Goal: Transaction & Acquisition: Obtain resource

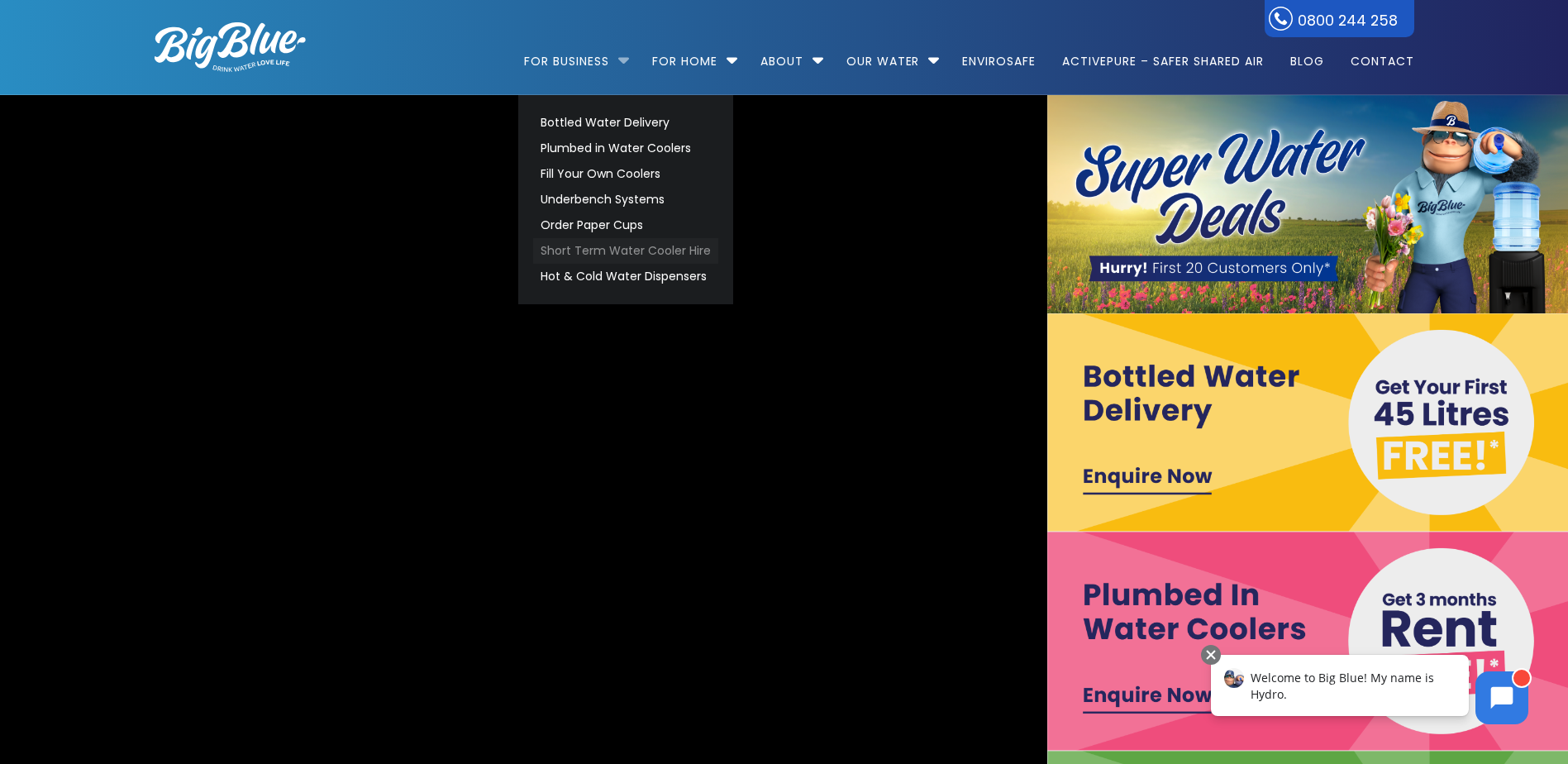
click at [669, 251] on link "Short Term Water Cooler Hire" at bounding box center [626, 251] width 185 height 26
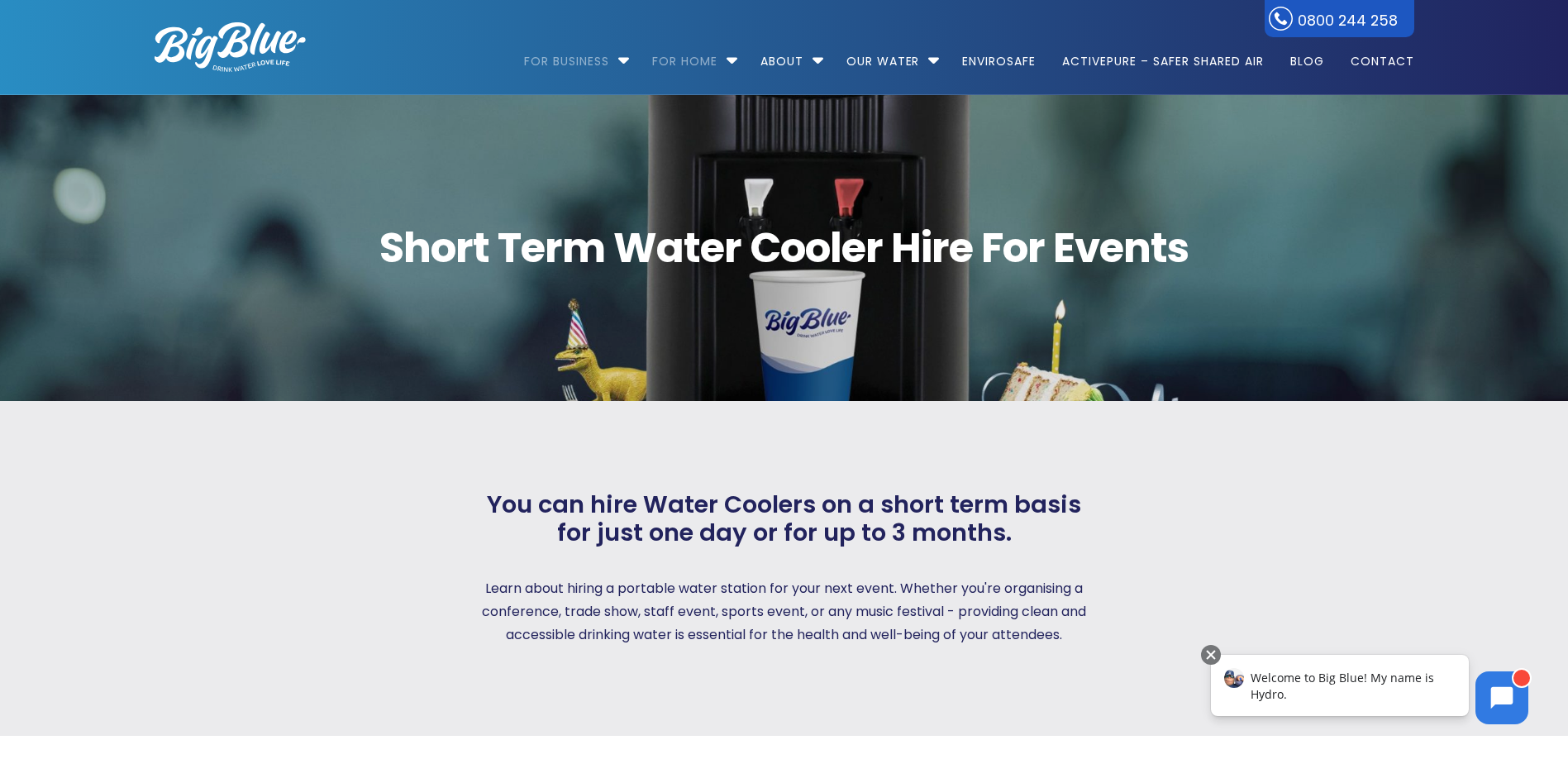
drag, startPoint x: 136, startPoint y: 526, endPoint x: 191, endPoint y: 544, distance: 57.9
click at [139, 529] on div at bounding box center [285, 568] width 323 height 157
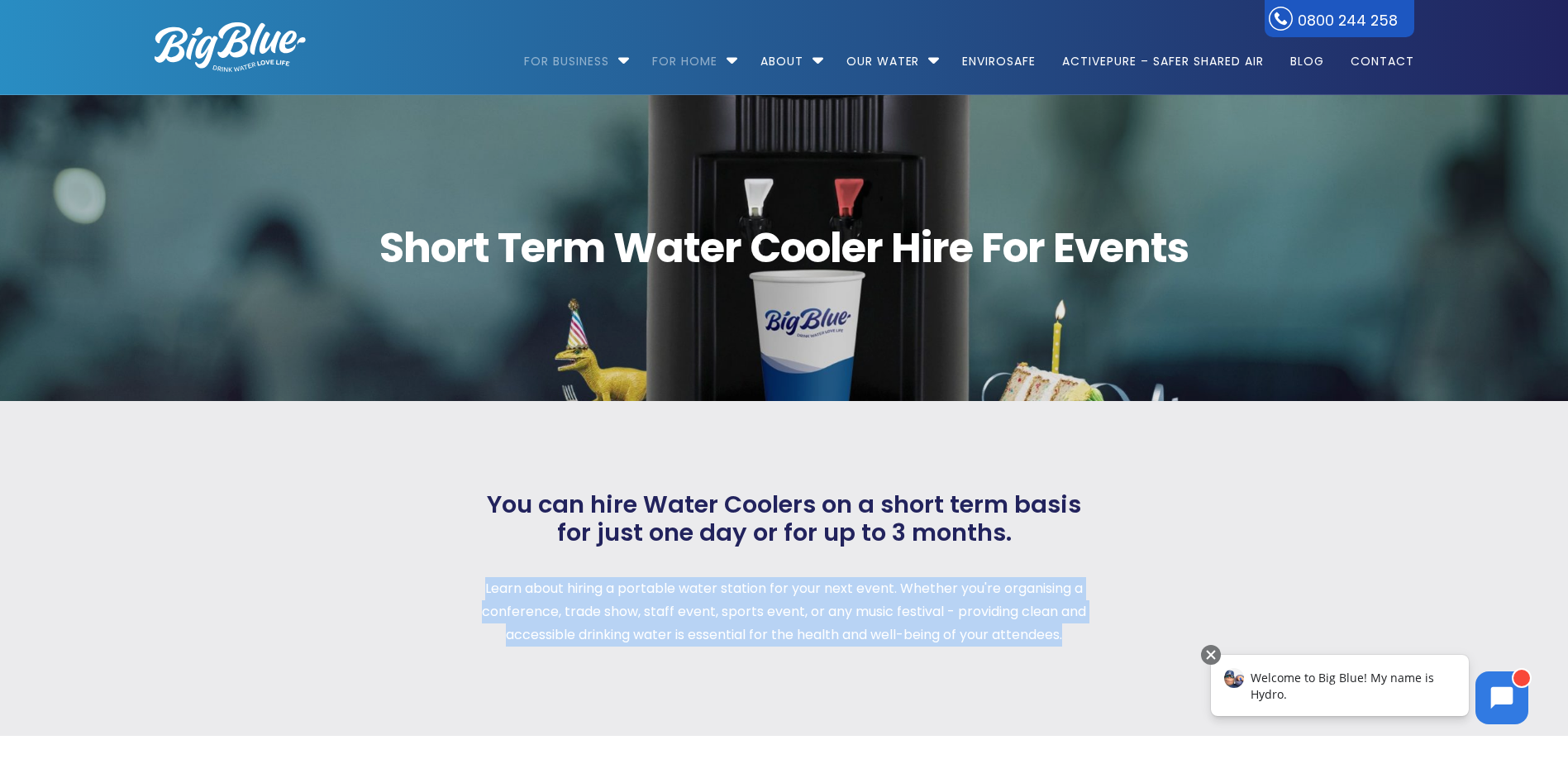
drag, startPoint x: 482, startPoint y: 586, endPoint x: 1081, endPoint y: 631, distance: 600.7
click at [1081, 631] on p "Learn about hiring a portable water station for your next event. Whether you're…" at bounding box center [784, 612] width 615 height 70
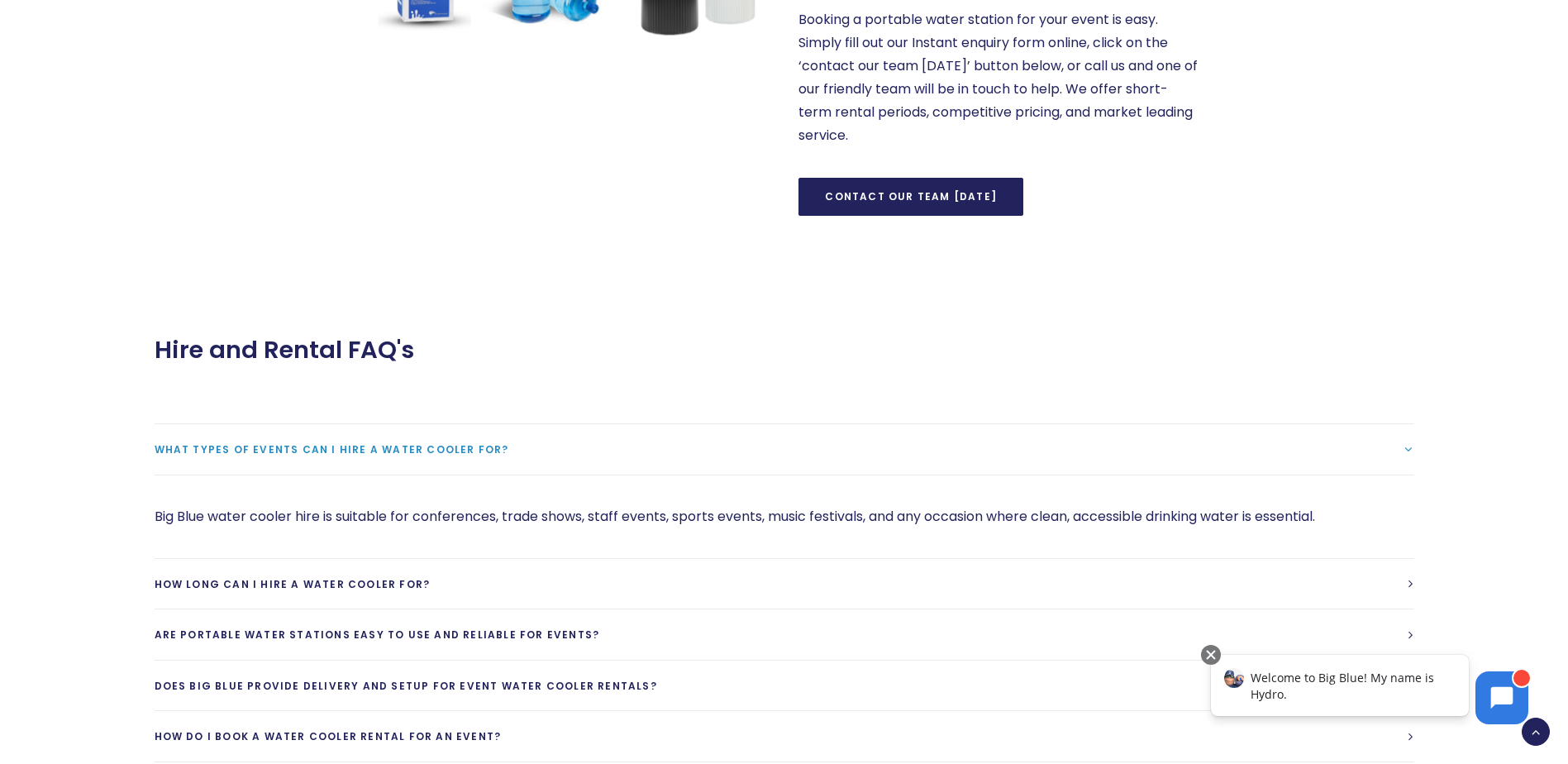
scroll to position [1240, 0]
click at [370, 583] on span "How long can I hire a water cooler for?" at bounding box center [292, 583] width 276 height 14
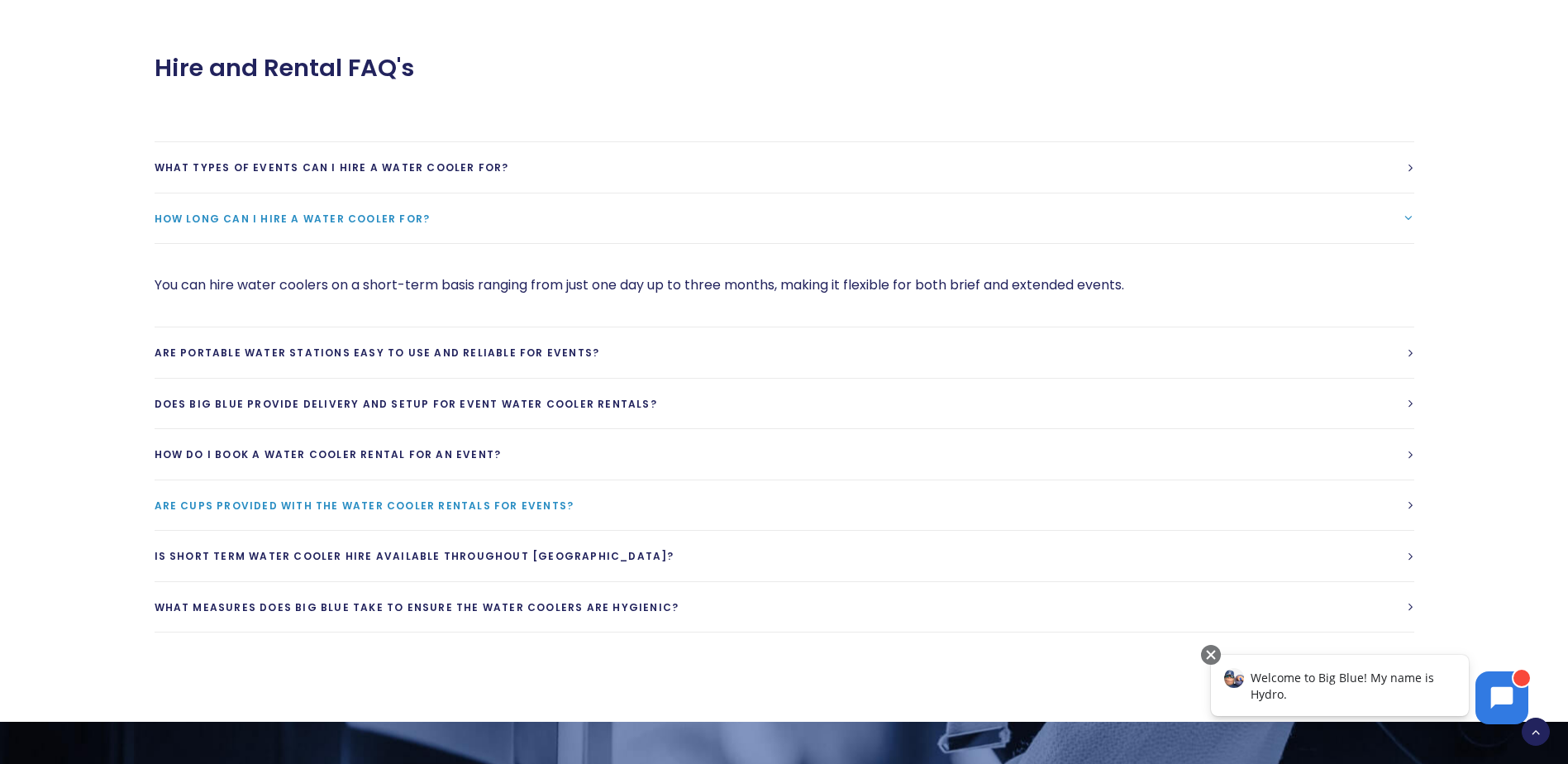
scroll to position [1571, 0]
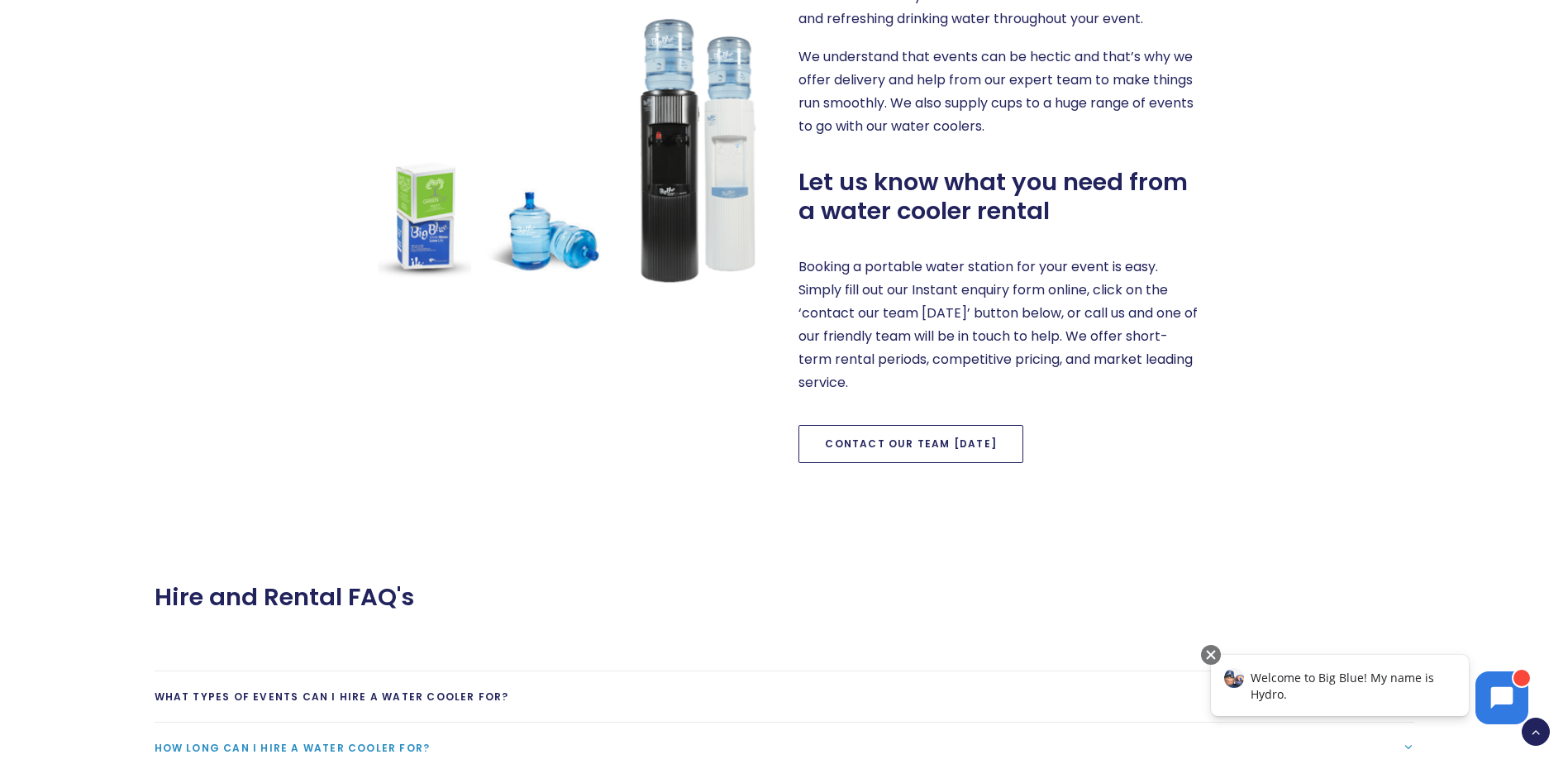
click at [916, 453] on link "Contact our team [DATE]" at bounding box center [911, 443] width 225 height 38
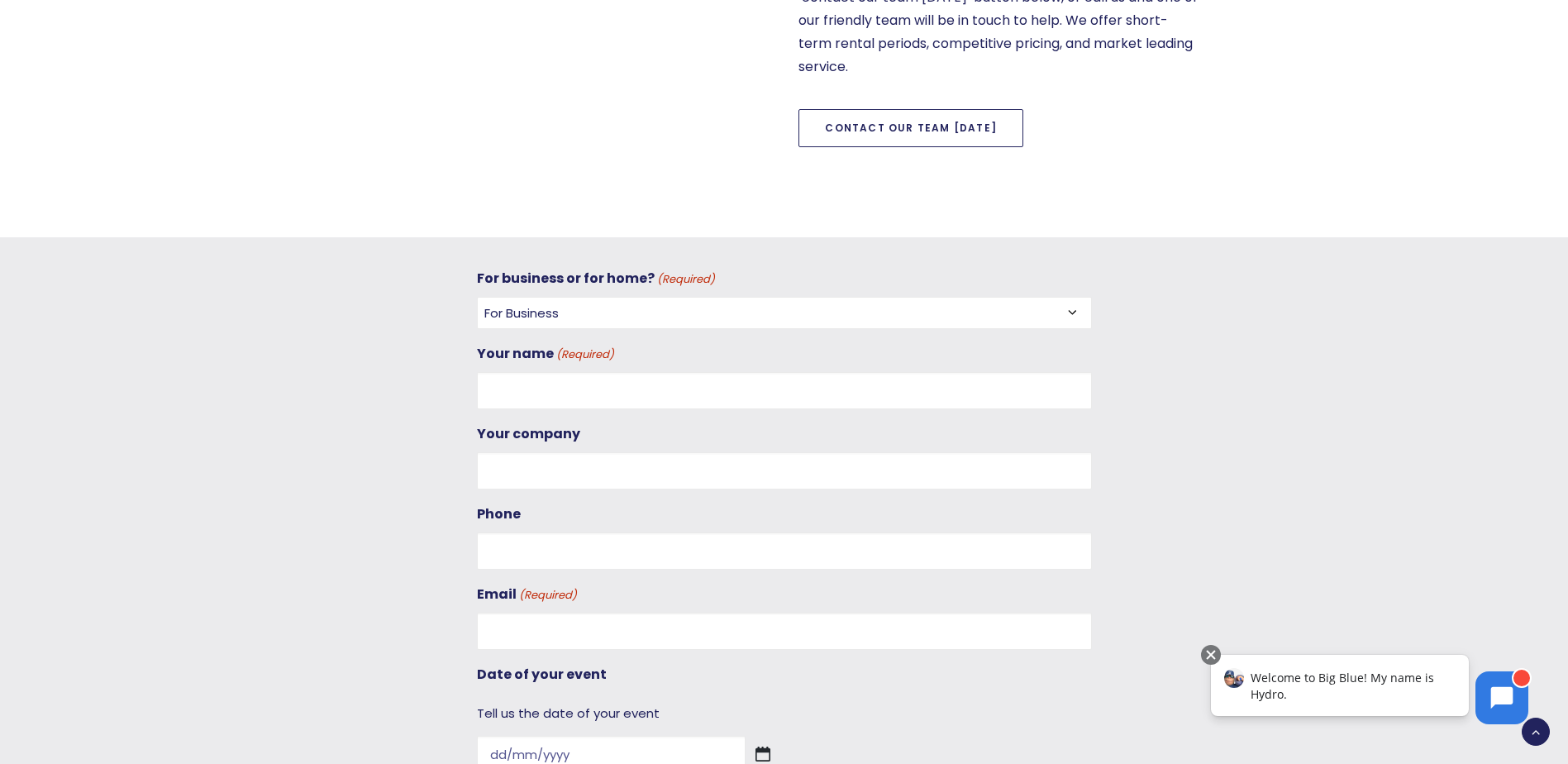
scroll to position [1545, 0]
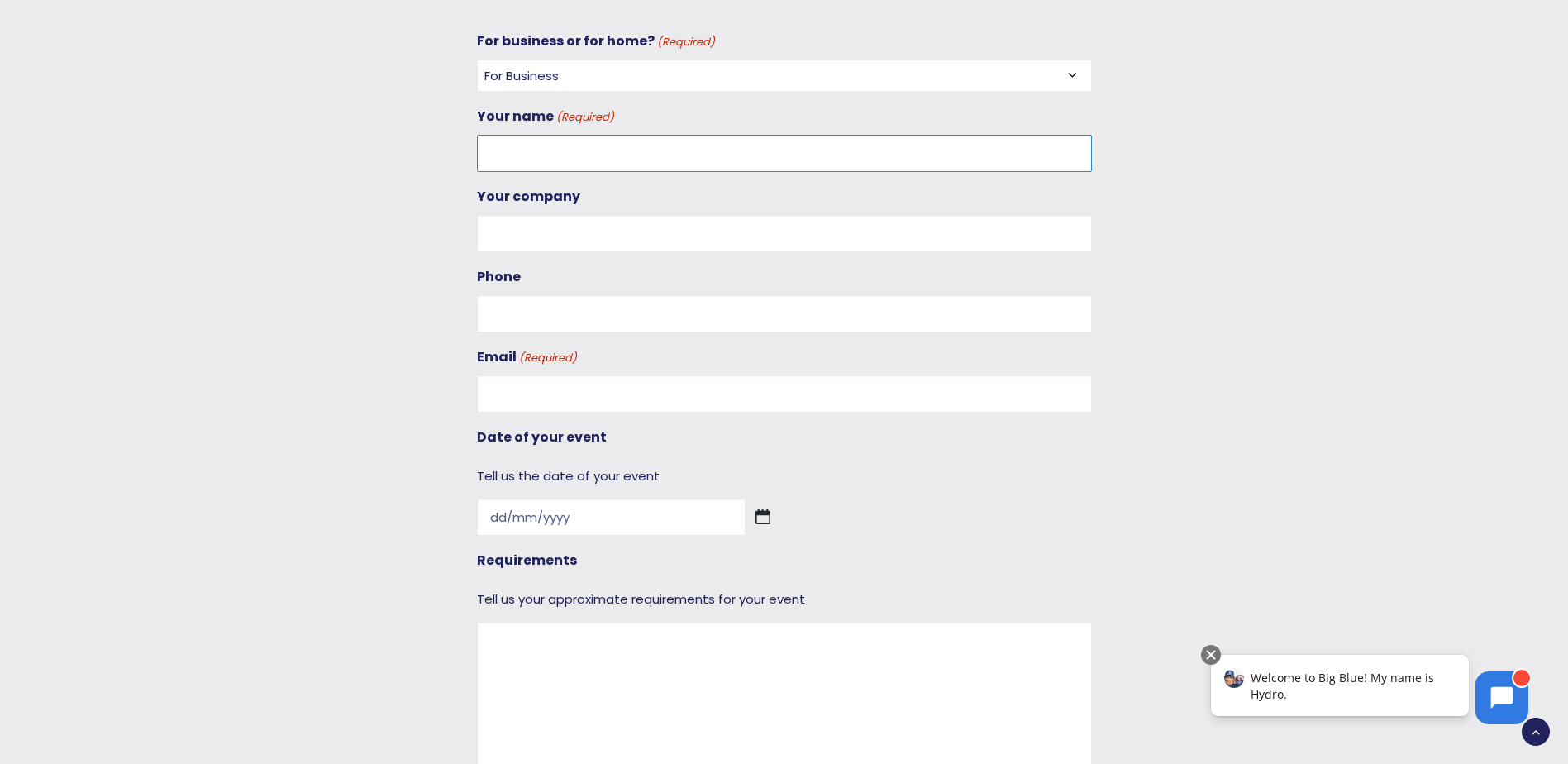
click at [547, 148] on input "Your name (Required)" at bounding box center [784, 153] width 615 height 37
type input "[PERSON_NAME]"
type input "[PERSON_NAME] [PERSON_NAME]"
type input "093752400"
type input "[EMAIL_ADDRESS][DOMAIN_NAME]"
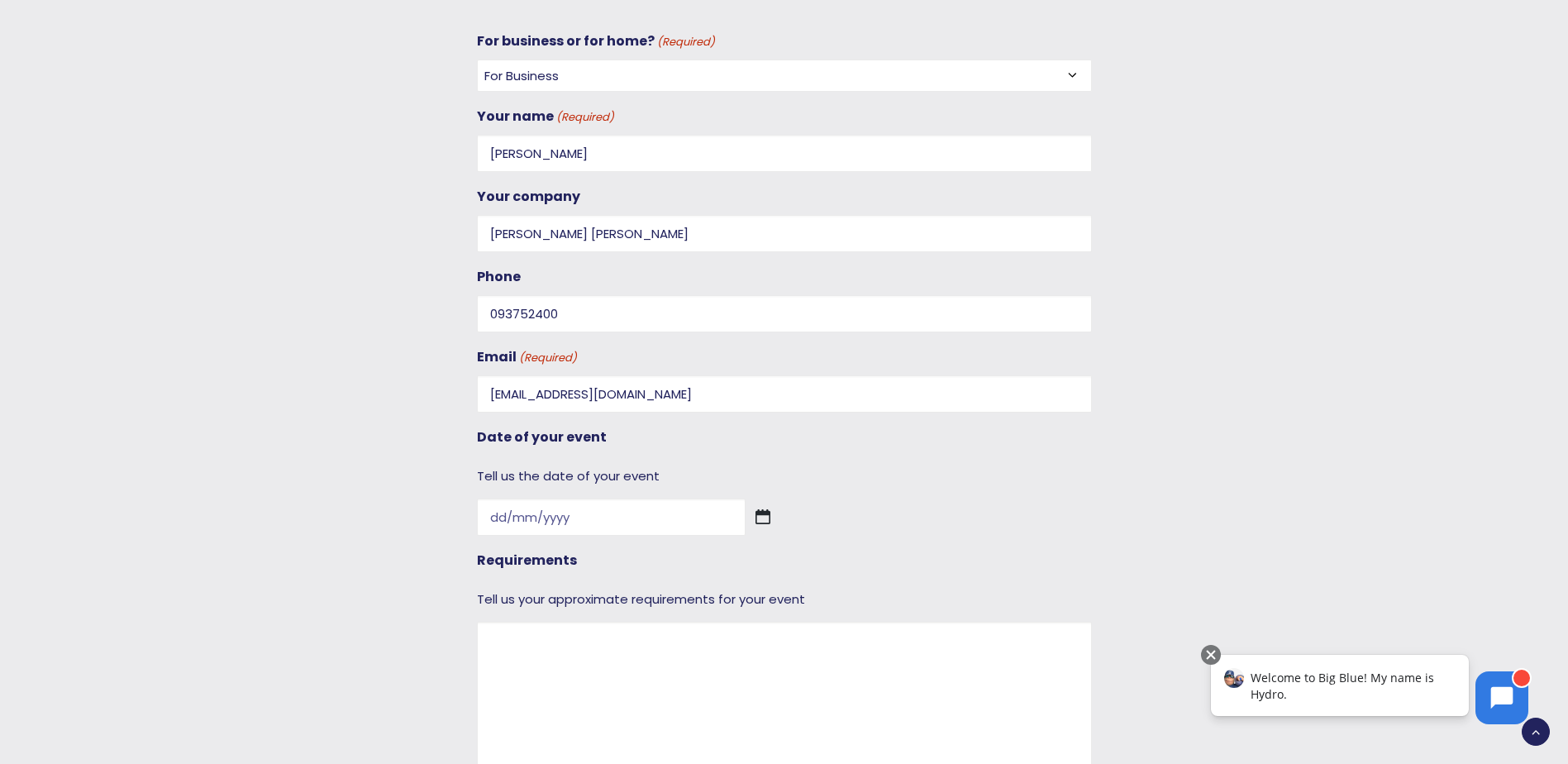
drag, startPoint x: 153, startPoint y: 279, endPoint x: 177, endPoint y: 276, distance: 24.2
click at [153, 279] on div at bounding box center [285, 446] width 323 height 834
drag, startPoint x: 576, startPoint y: 315, endPoint x: 433, endPoint y: 316, distance: 143.0
click at [433, 316] on div "For business or for home? (Required) For Business For Home Your name (Required)…" at bounding box center [770, 446] width 1290 height 834
paste input "[PHONE_NUMBER]"
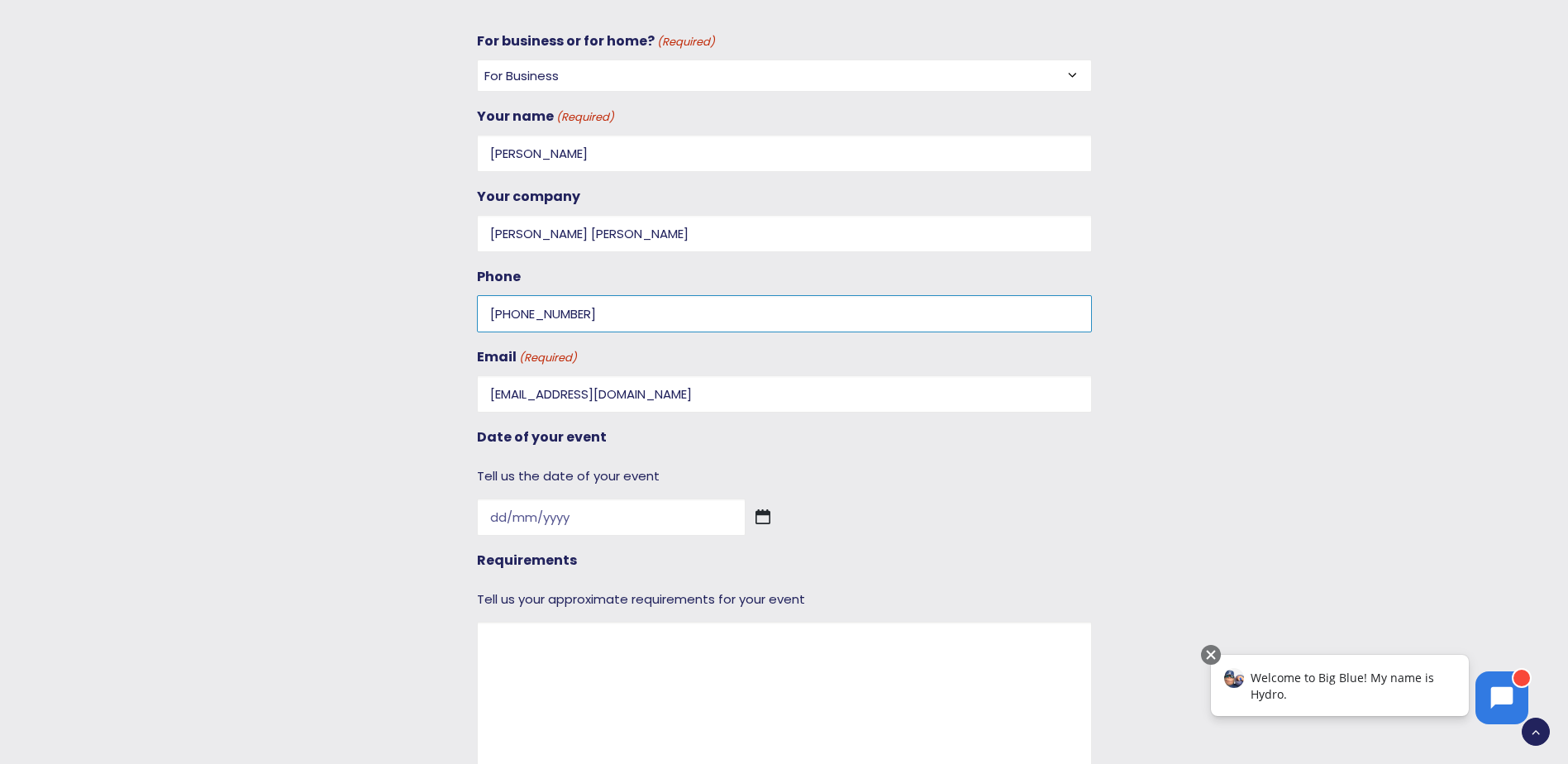
drag, startPoint x: 521, startPoint y: 312, endPoint x: 547, endPoint y: 373, distance: 66.3
click at [523, 325] on input "[PHONE_NUMBER]" at bounding box center [784, 314] width 615 height 37
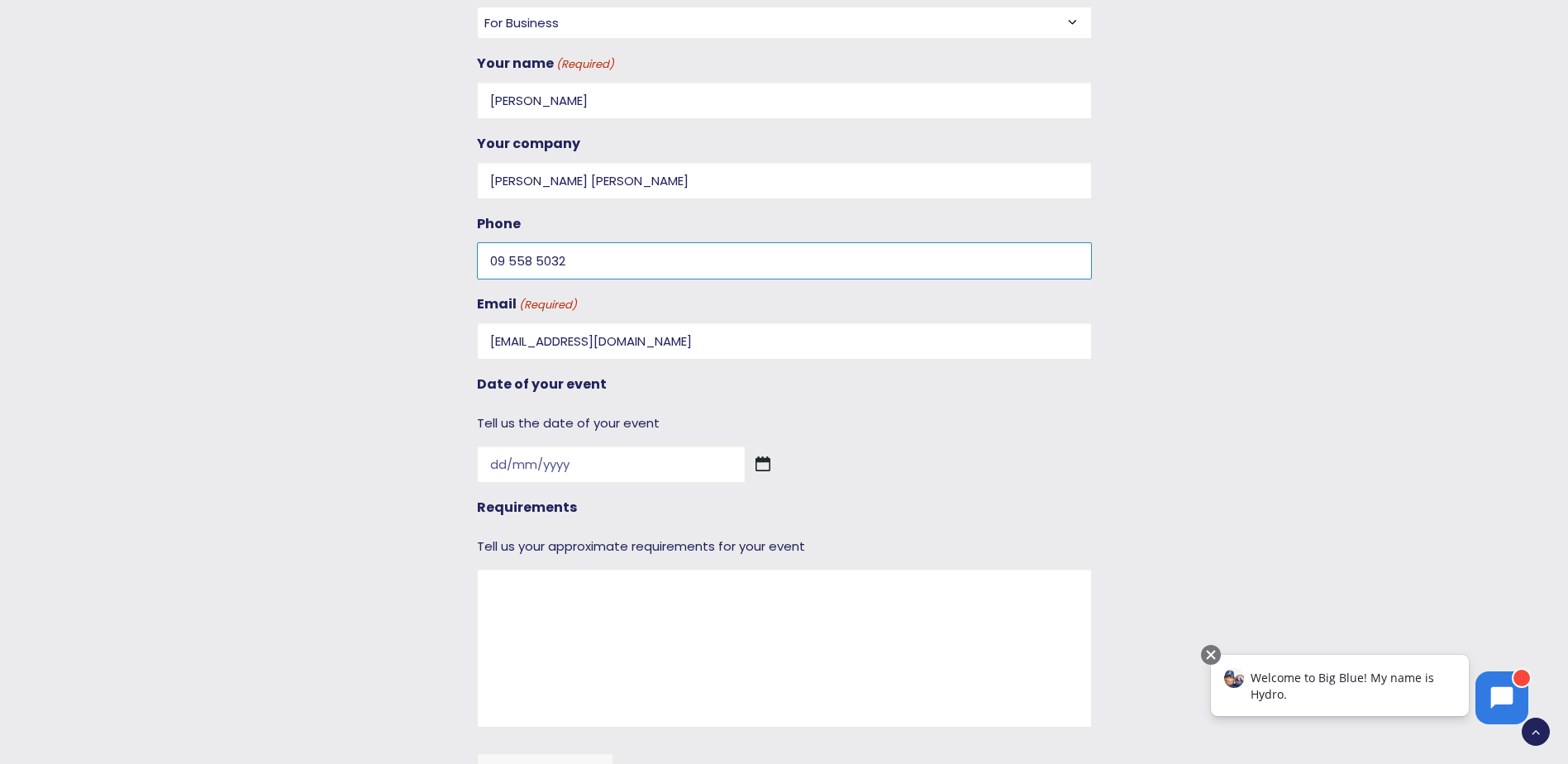
scroll to position [1627, 0]
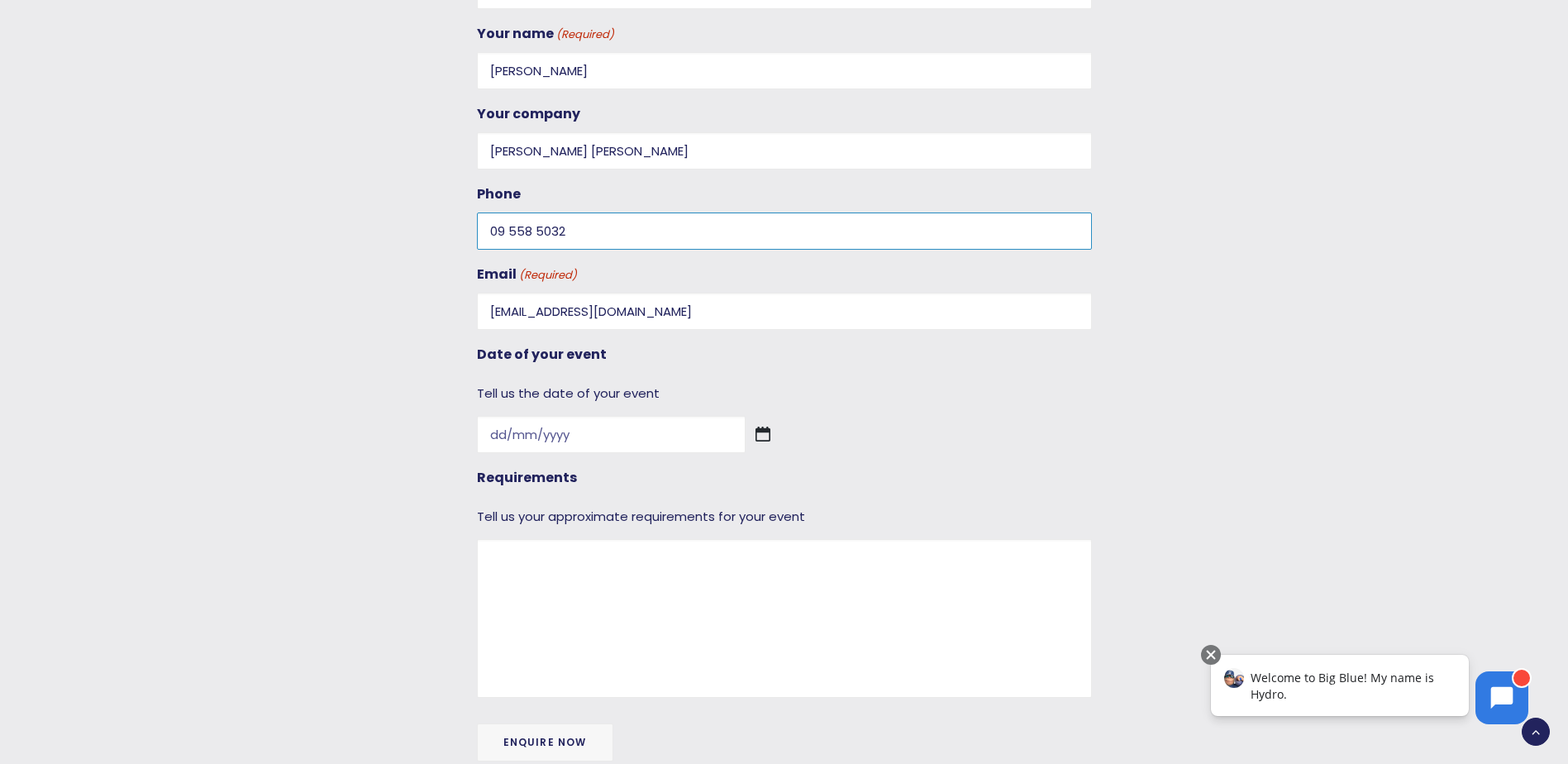
type input "09 558 5032"
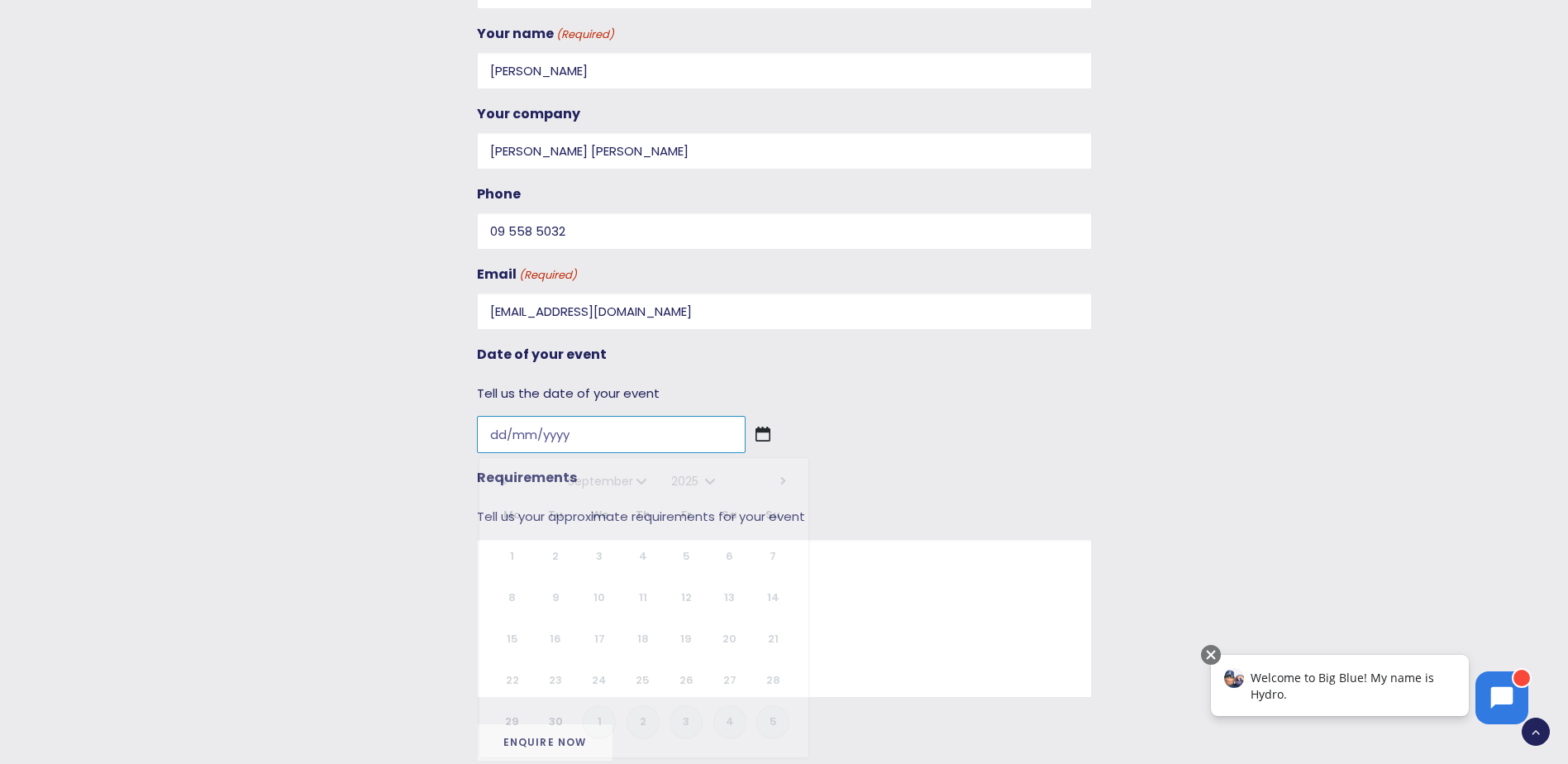
click at [497, 432] on input "Date of your event" at bounding box center [611, 434] width 269 height 37
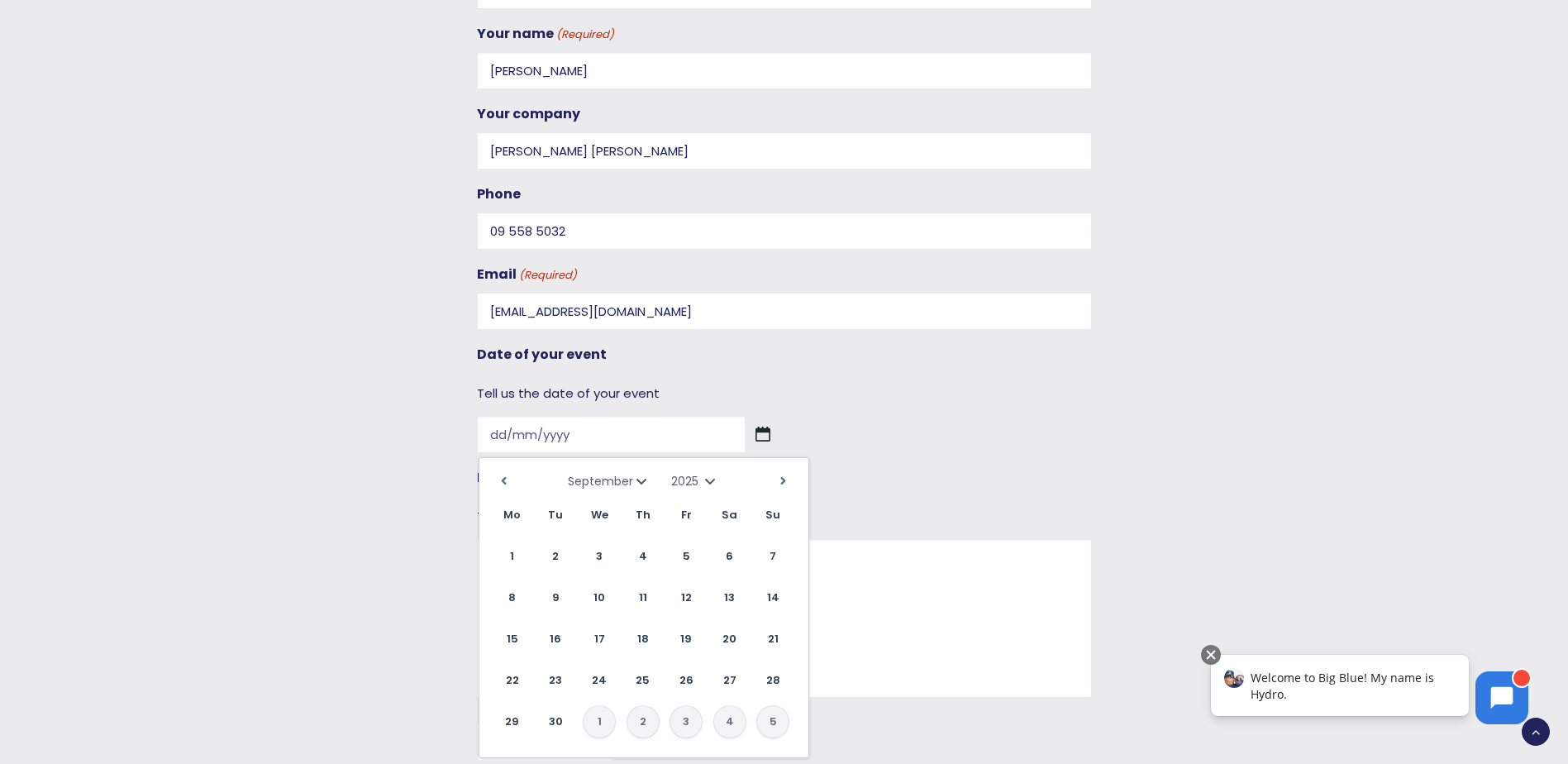
click at [640, 483] on select "January February March April May June July August September October November De…" at bounding box center [610, 481] width 84 height 17
click at [520, 643] on link "13" at bounding box center [513, 639] width 33 height 33
type input "[DATE]"
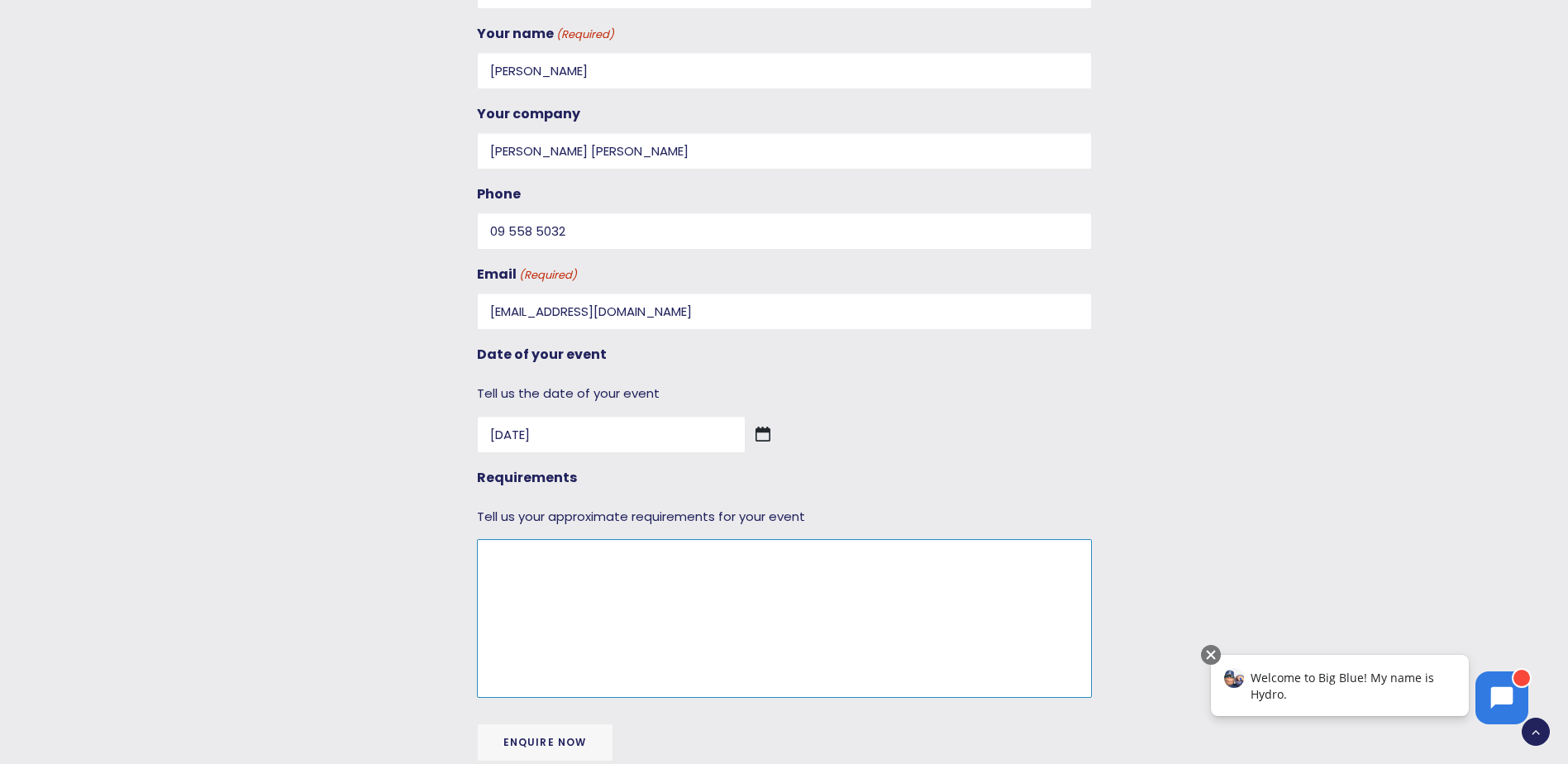
click at [565, 586] on textarea "Requirements" at bounding box center [784, 618] width 615 height 159
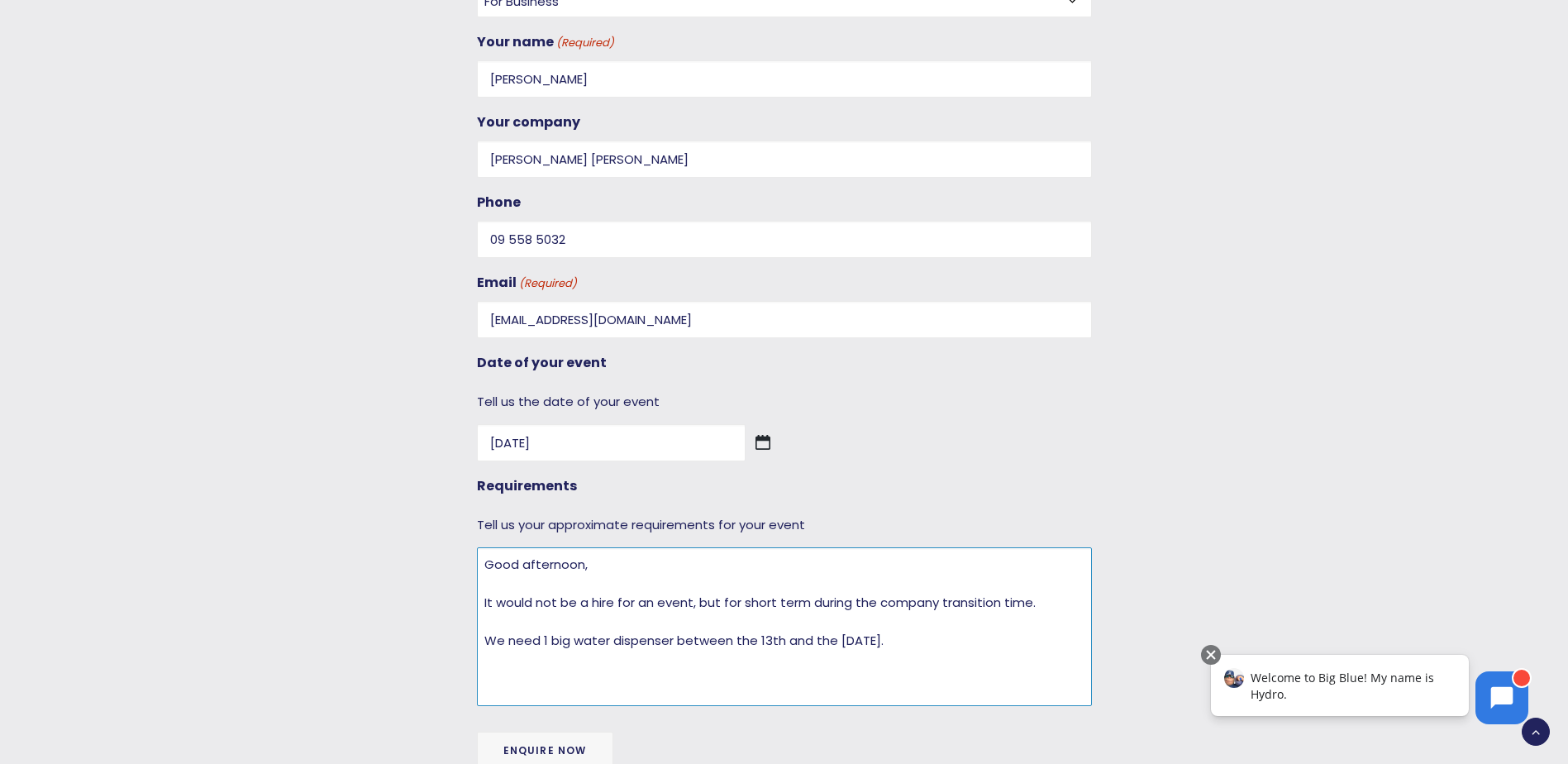
scroll to position [1710, 0]
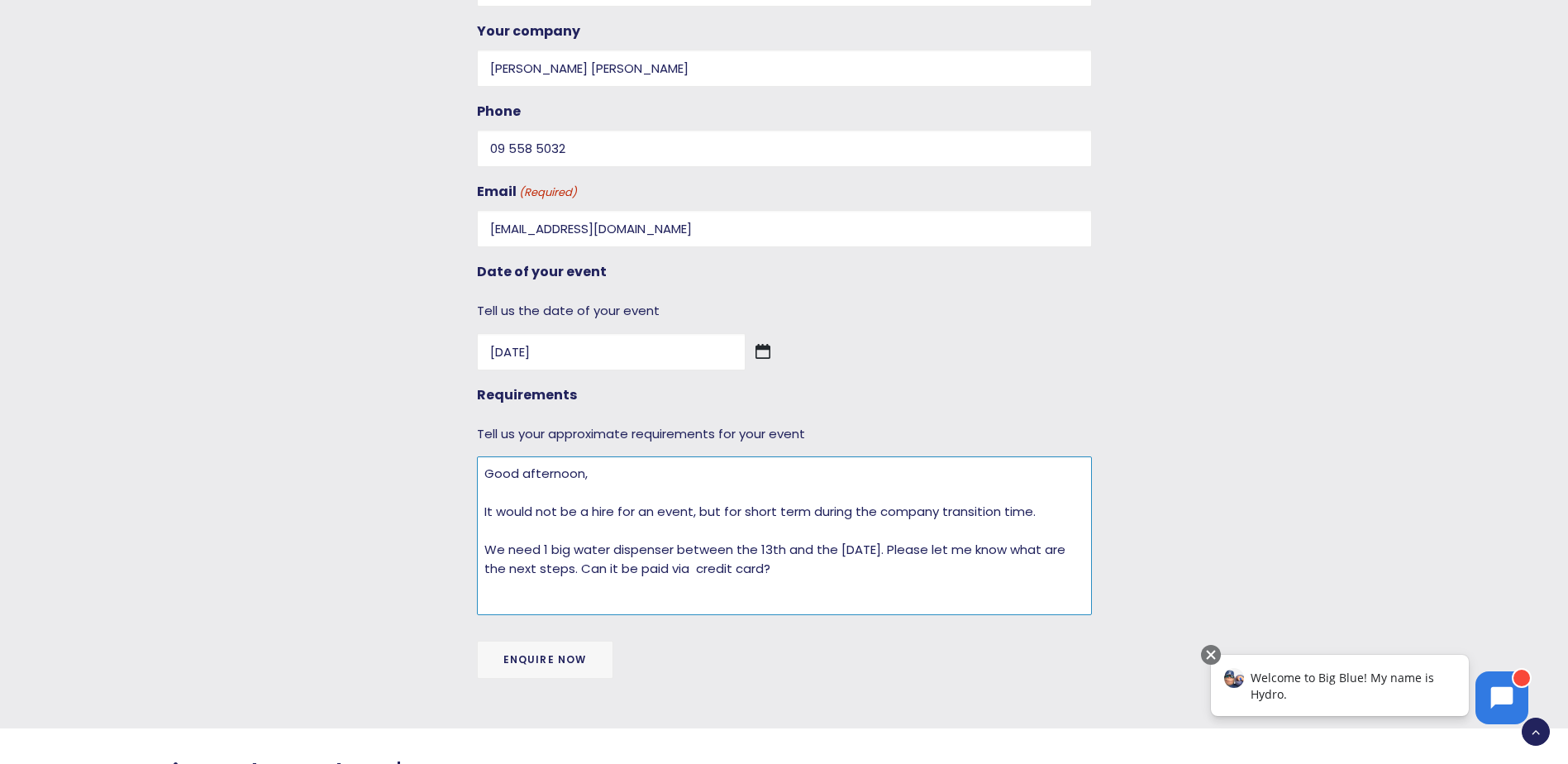
click at [854, 577] on textarea "Good afternoon, It would not be a hire for an event, but for short term during …" at bounding box center [784, 535] width 615 height 159
type textarea "Good afternoon, It would not be a hire for an event, but for short term during …"
click at [542, 661] on input "Enquire now" at bounding box center [545, 659] width 137 height 38
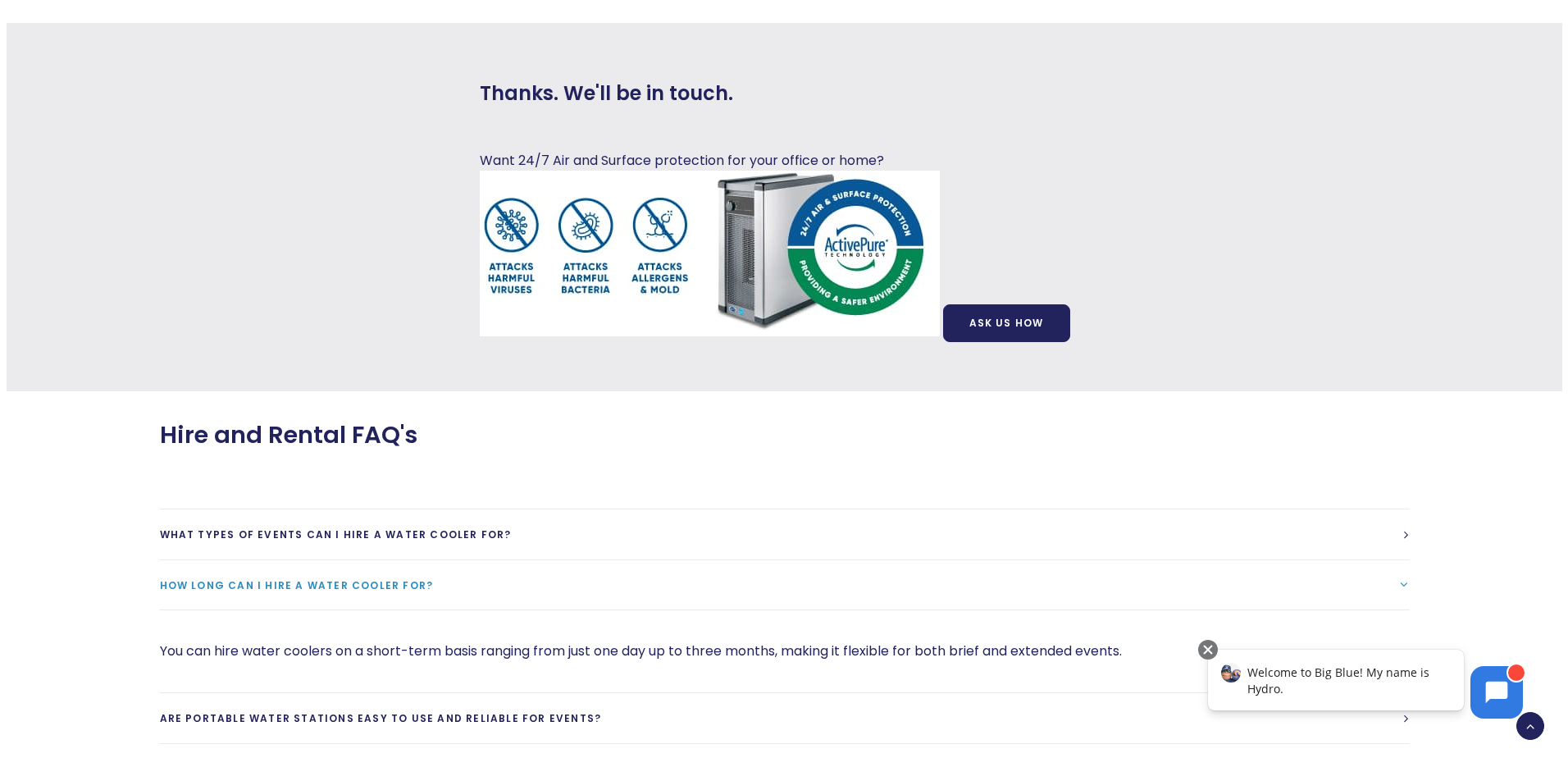
scroll to position [0, 0]
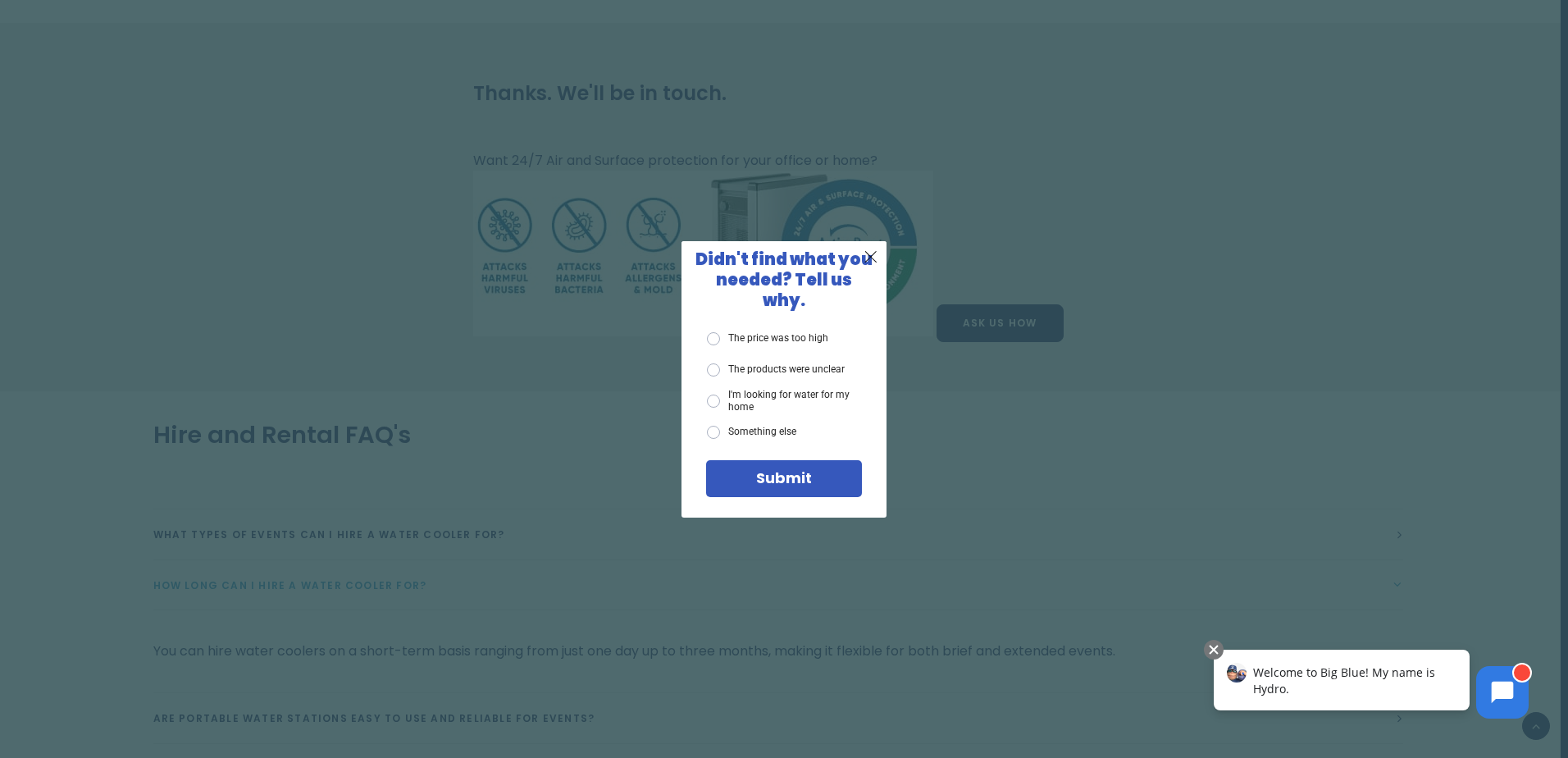
click at [47, 88] on div "X Didn't find what you needed? Tell us why. The price was too high The products…" at bounding box center [784, 379] width 1568 height 758
